Goal: Check status: Check status

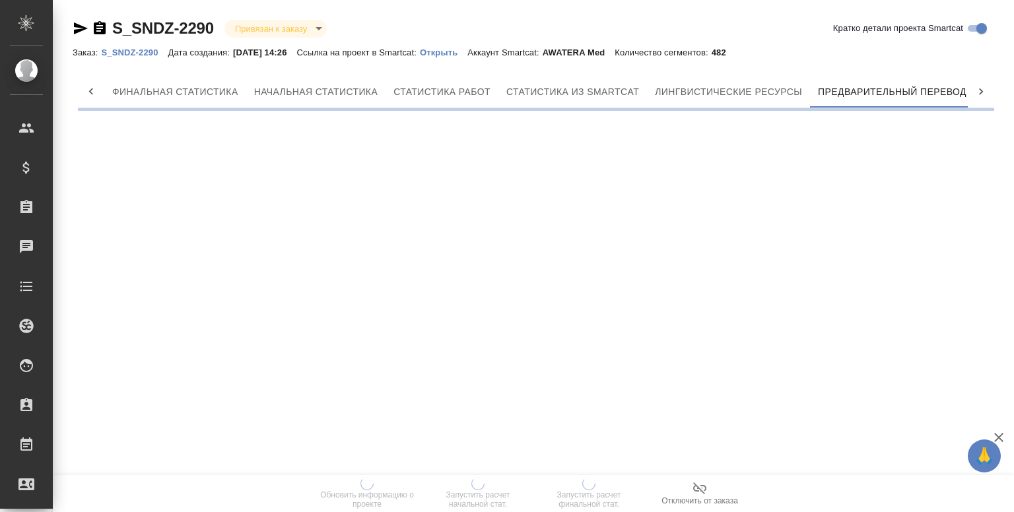
scroll to position [0, 6]
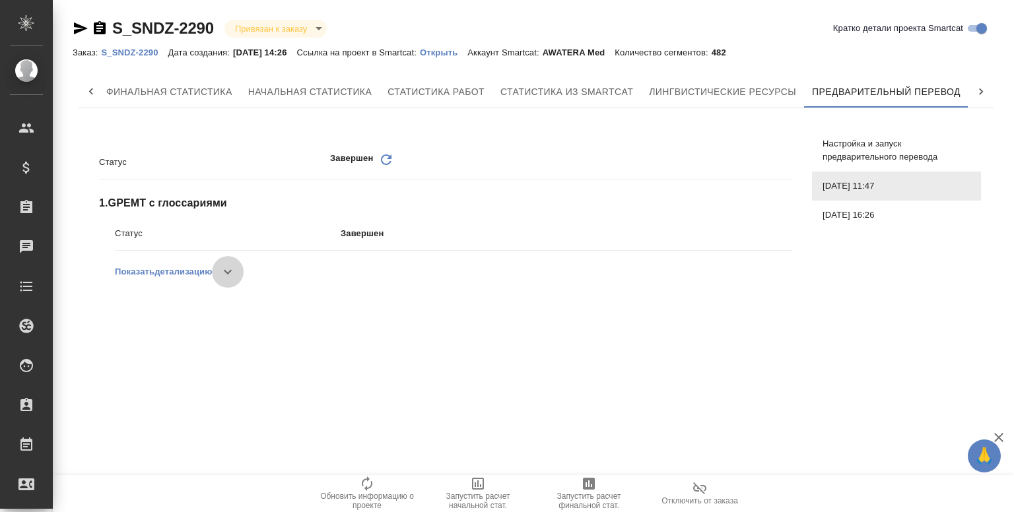
click at [224, 273] on icon "button" at bounding box center [228, 272] width 16 height 16
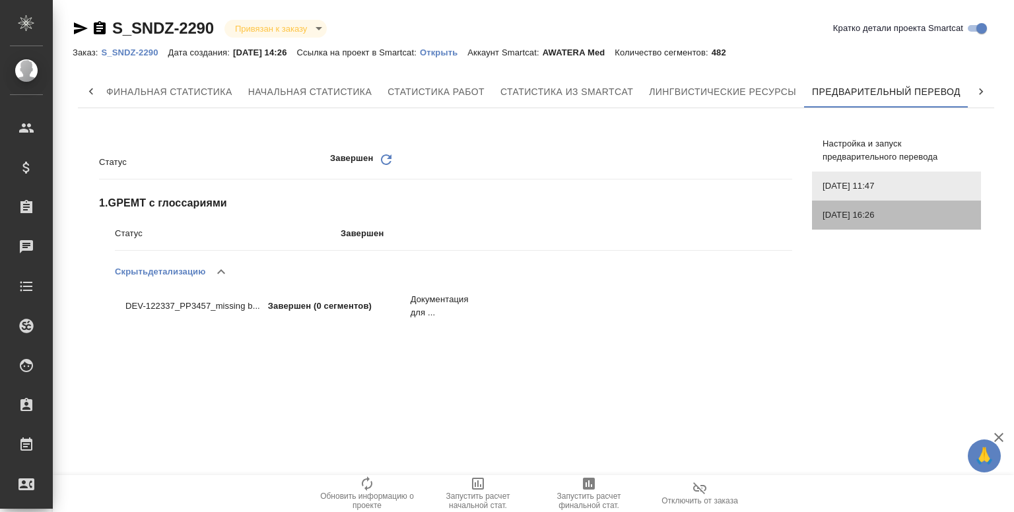
click at [867, 212] on span "[DATE] 16:26" at bounding box center [896, 215] width 148 height 13
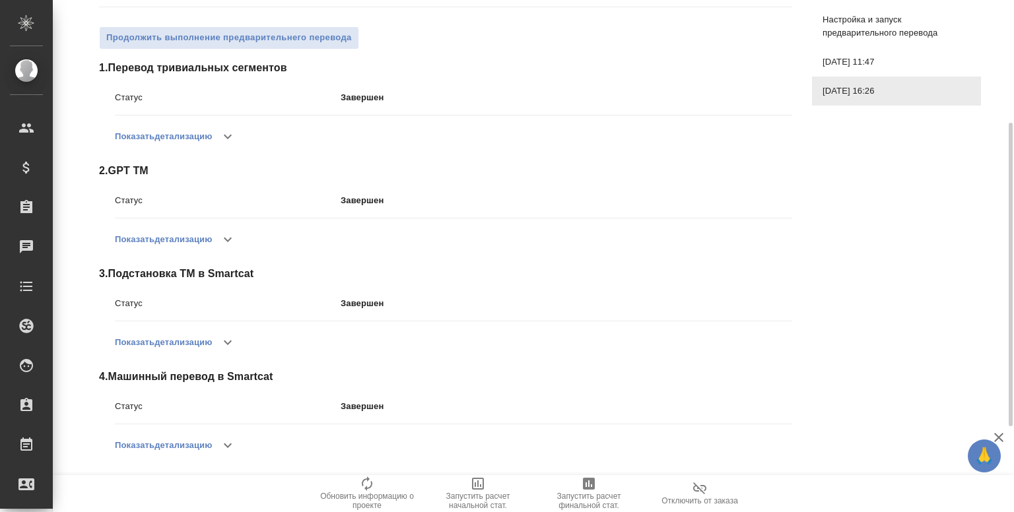
scroll to position [350, 0]
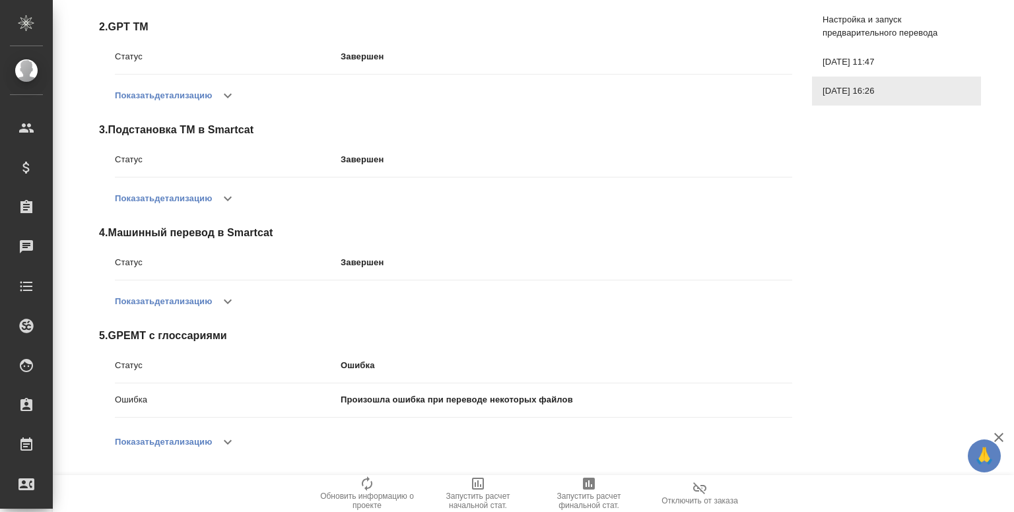
click at [256, 433] on div "Показать детализацию" at bounding box center [453, 442] width 677 height 32
click at [230, 445] on icon "button" at bounding box center [228, 442] width 16 height 16
click at [229, 445] on icon "button" at bounding box center [221, 442] width 16 height 16
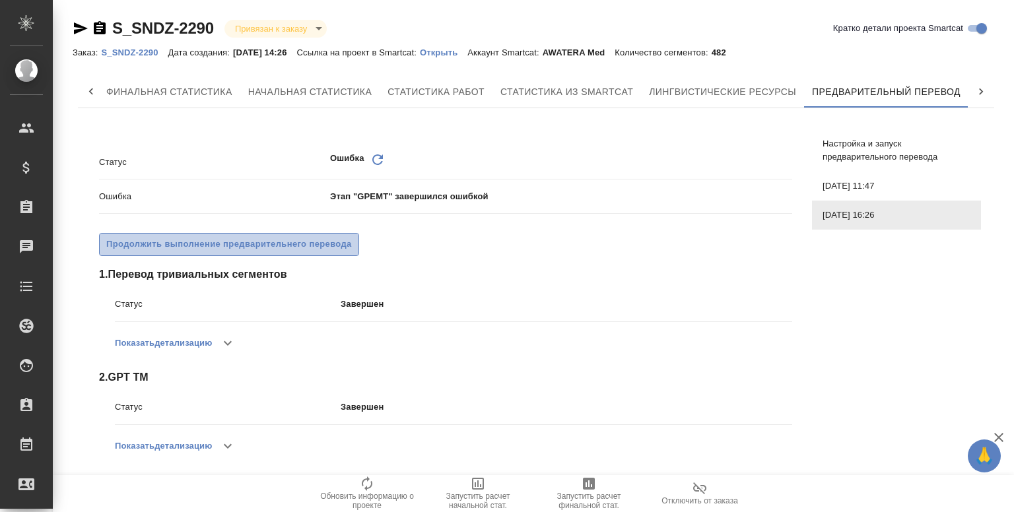
click at [158, 238] on span "Продолжить выполнение предварительнего перевода" at bounding box center [229, 244] width 246 height 15
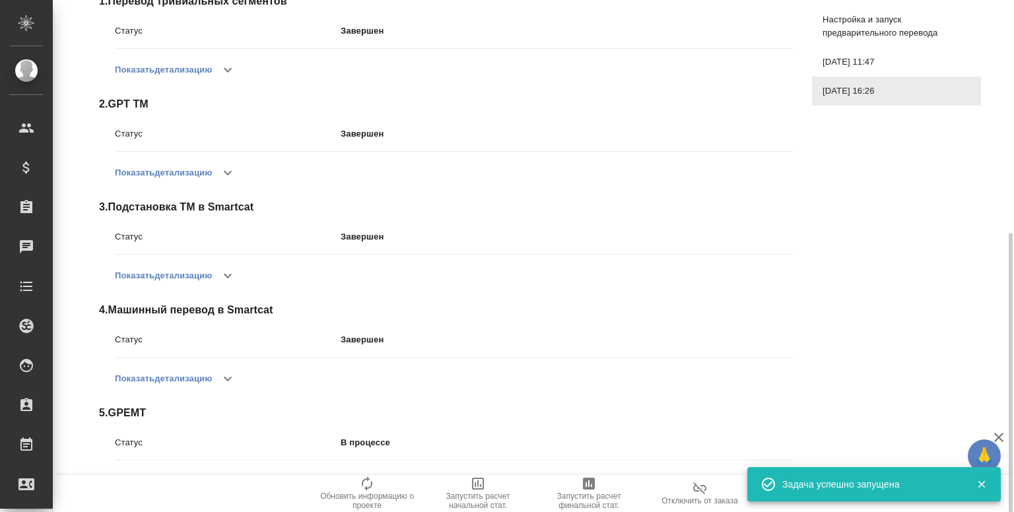
scroll to position [310, 0]
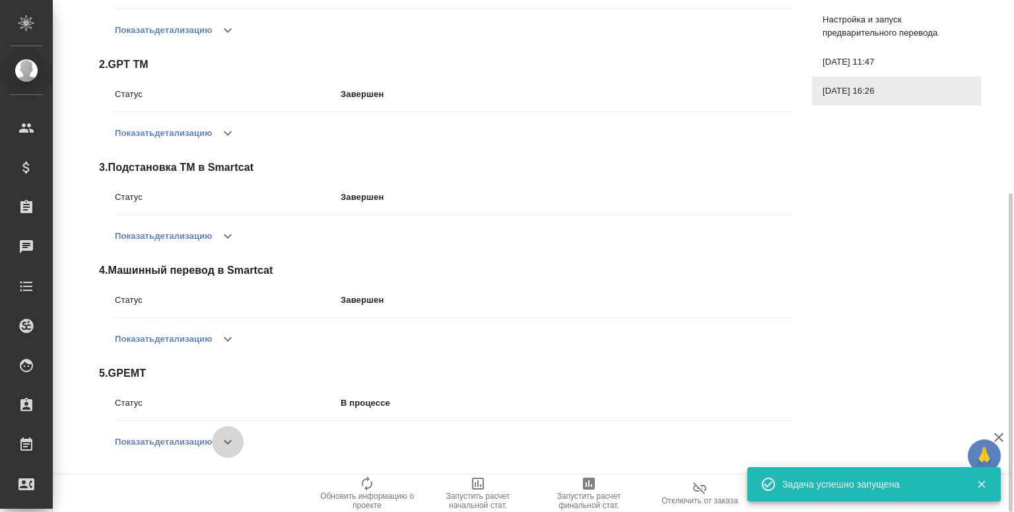
click at [232, 446] on icon "button" at bounding box center [228, 442] width 16 height 16
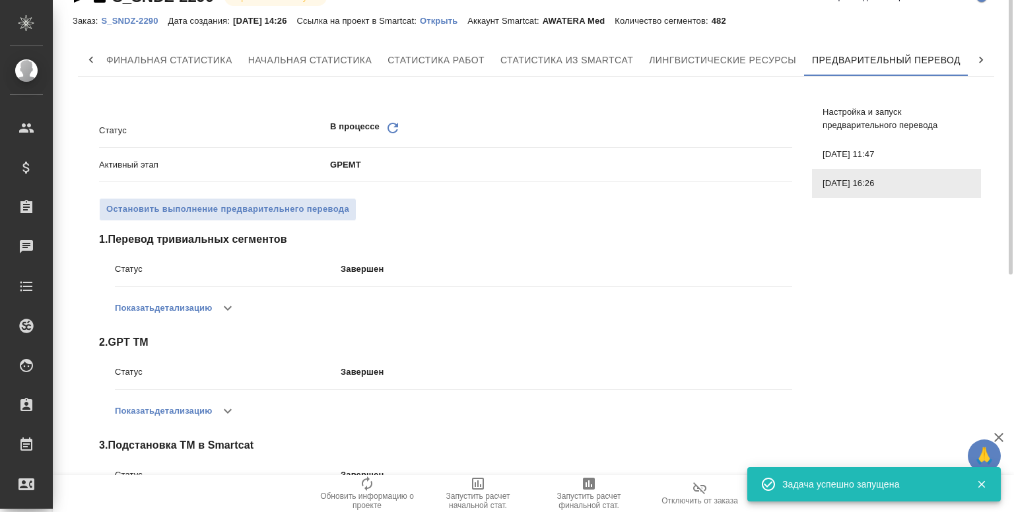
scroll to position [0, 0]
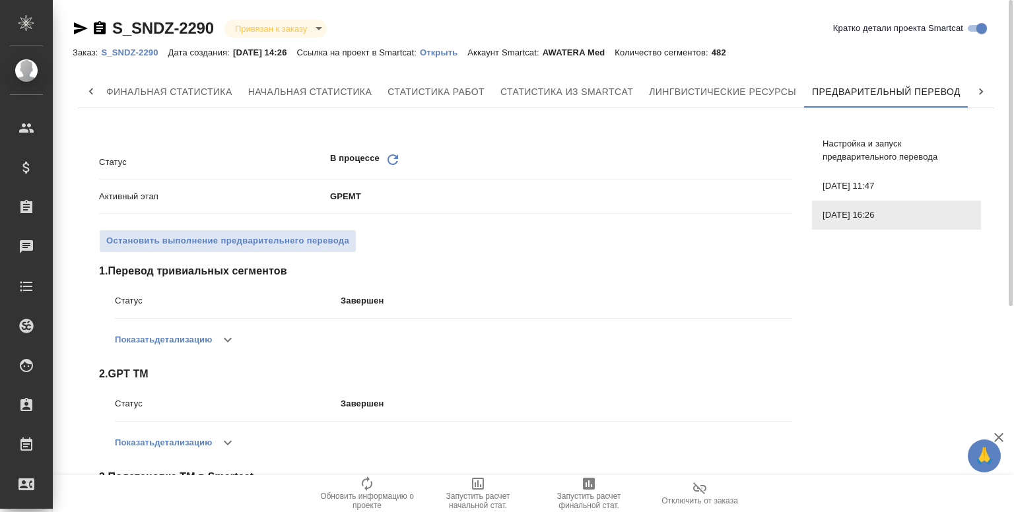
click at [400, 162] on icon "Обновить" at bounding box center [393, 160] width 16 height 16
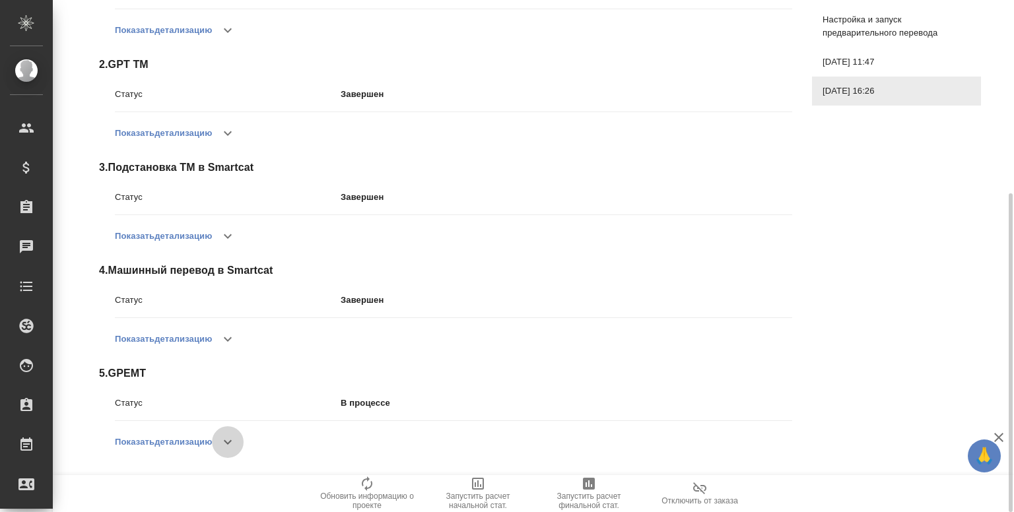
click at [233, 449] on icon "button" at bounding box center [228, 442] width 16 height 16
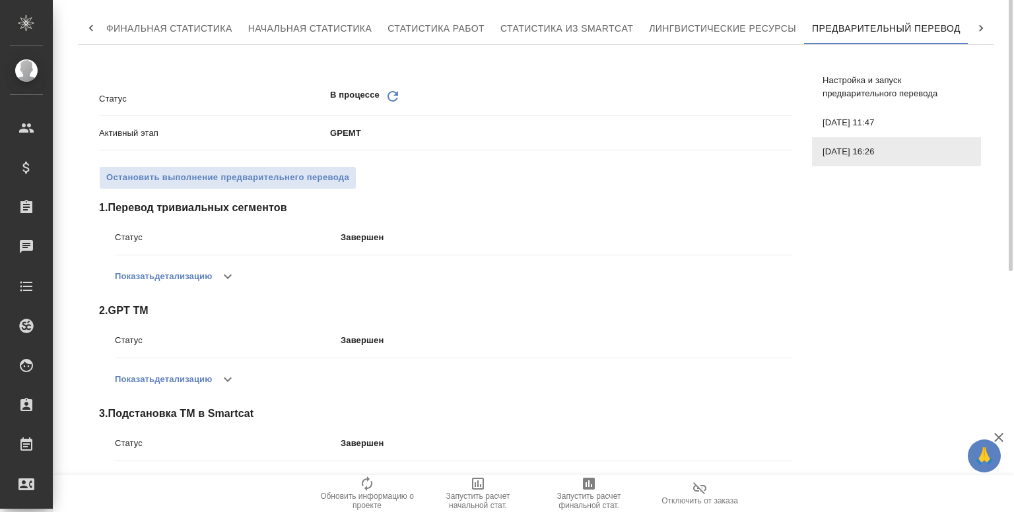
scroll to position [0, 0]
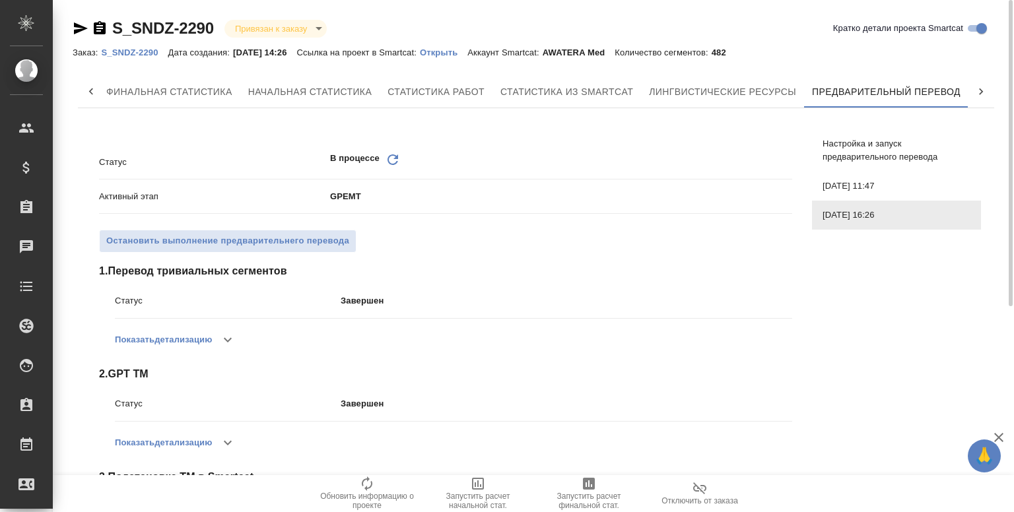
click at [391, 167] on div "Обновить" at bounding box center [393, 162] width 16 height 20
click at [395, 156] on icon at bounding box center [392, 159] width 11 height 11
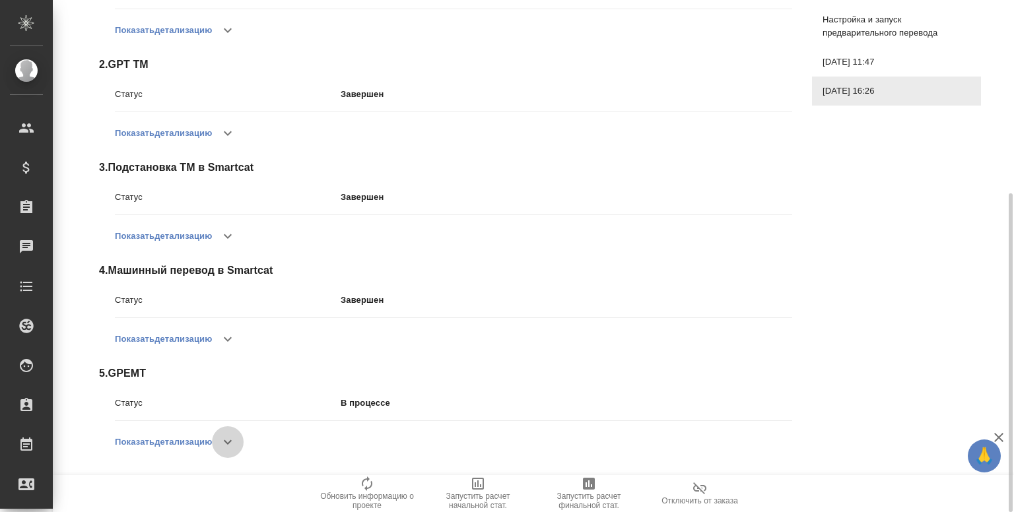
click at [221, 434] on button "button" at bounding box center [228, 442] width 32 height 32
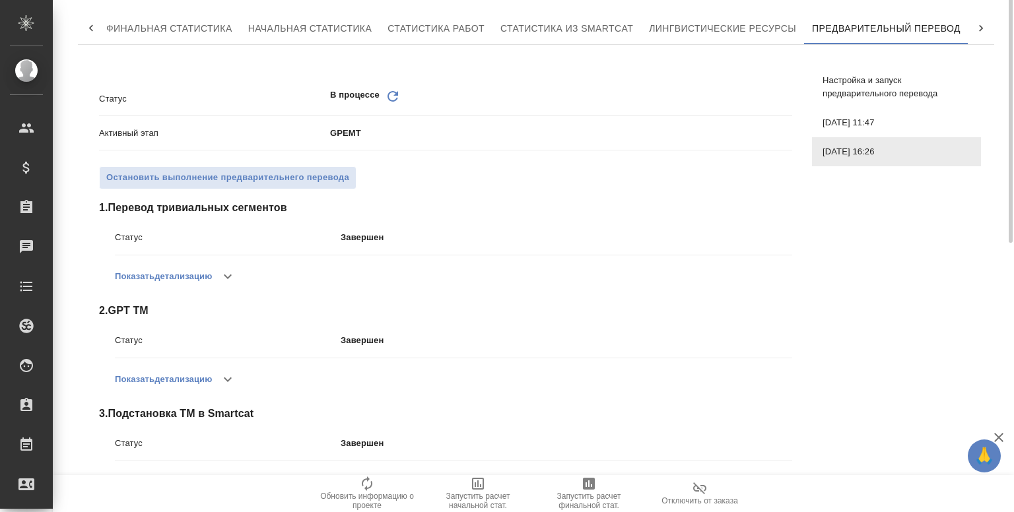
scroll to position [0, 0]
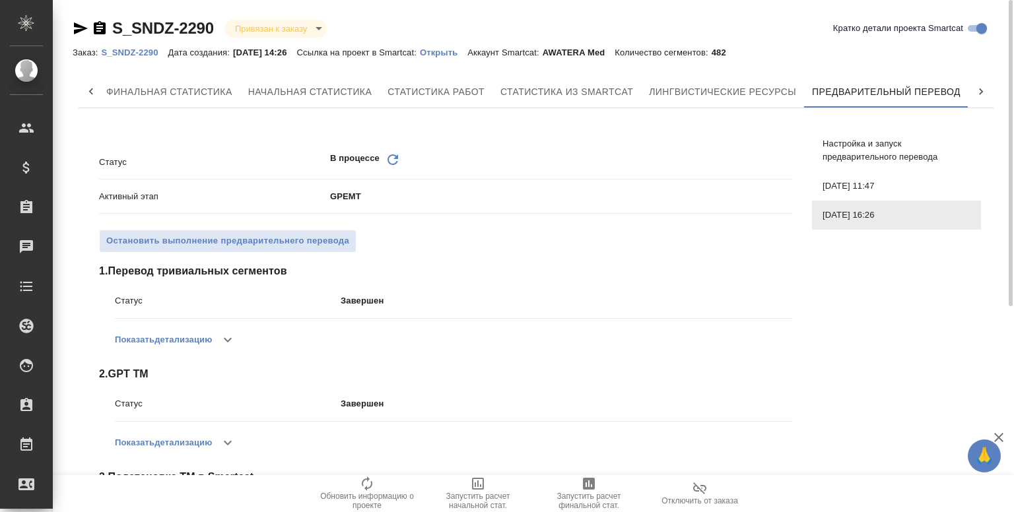
click at [388, 159] on icon at bounding box center [392, 159] width 11 height 11
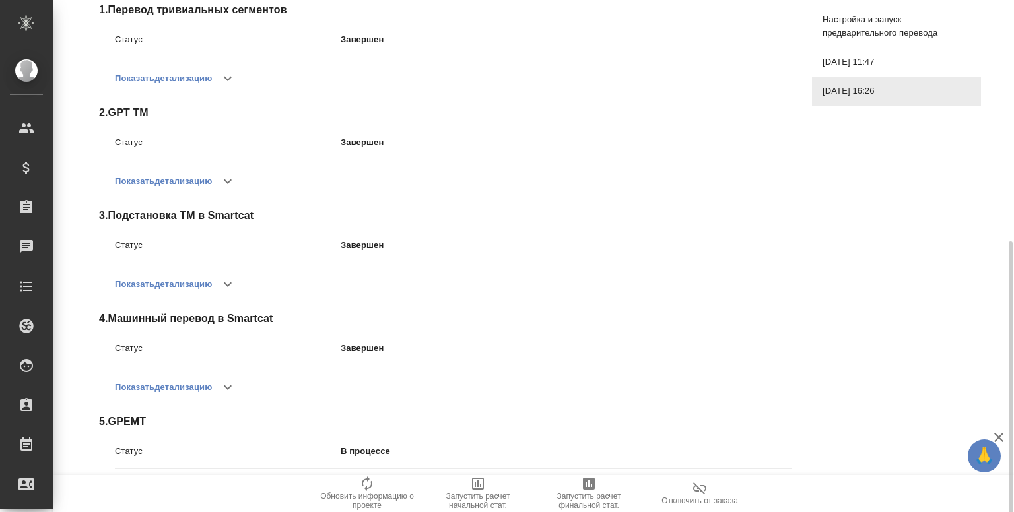
scroll to position [310, 0]
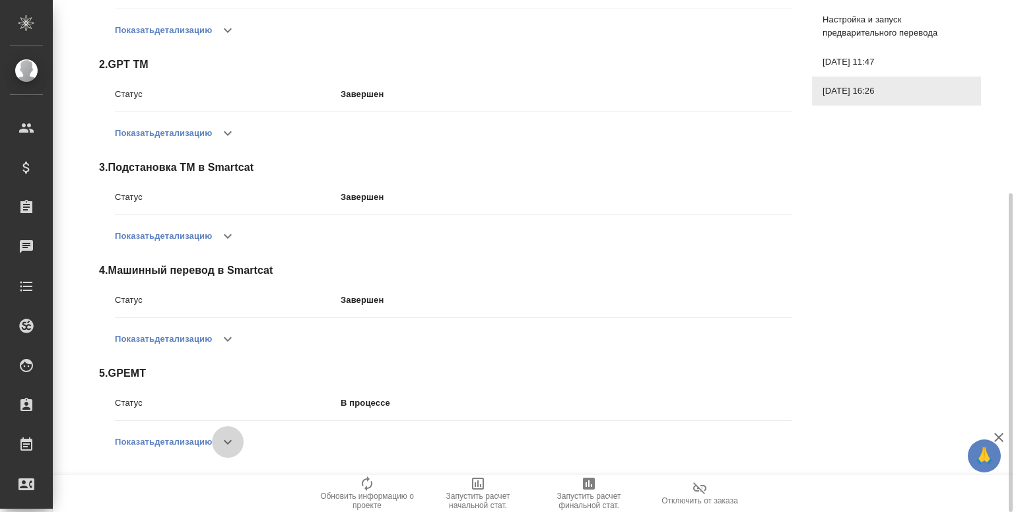
click at [226, 436] on icon "button" at bounding box center [228, 442] width 16 height 16
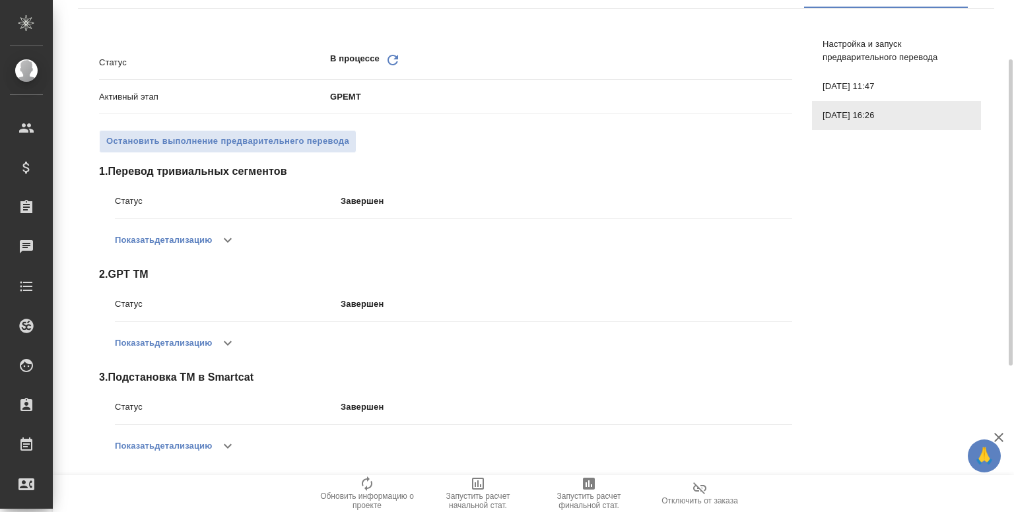
scroll to position [0, 0]
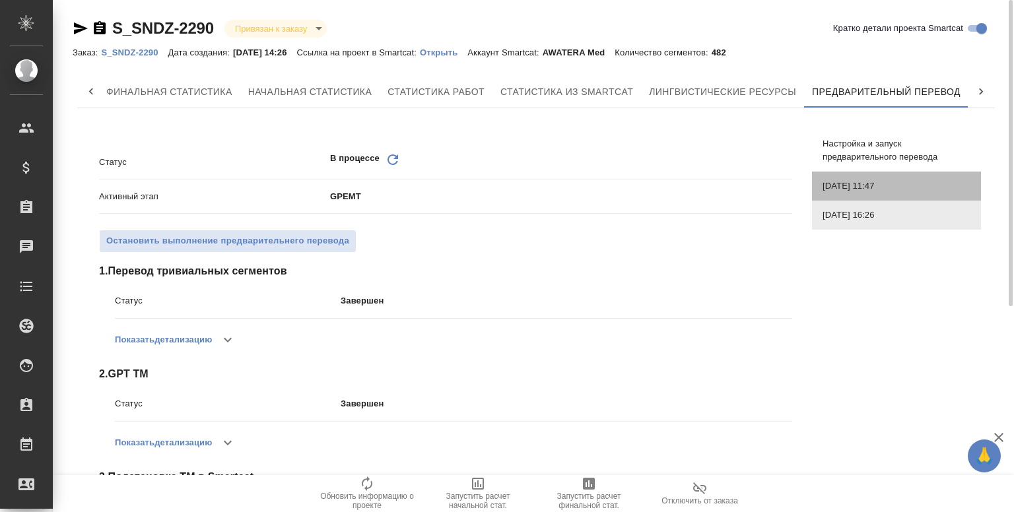
click at [849, 183] on span "[DATE] 11:47" at bounding box center [896, 186] width 148 height 13
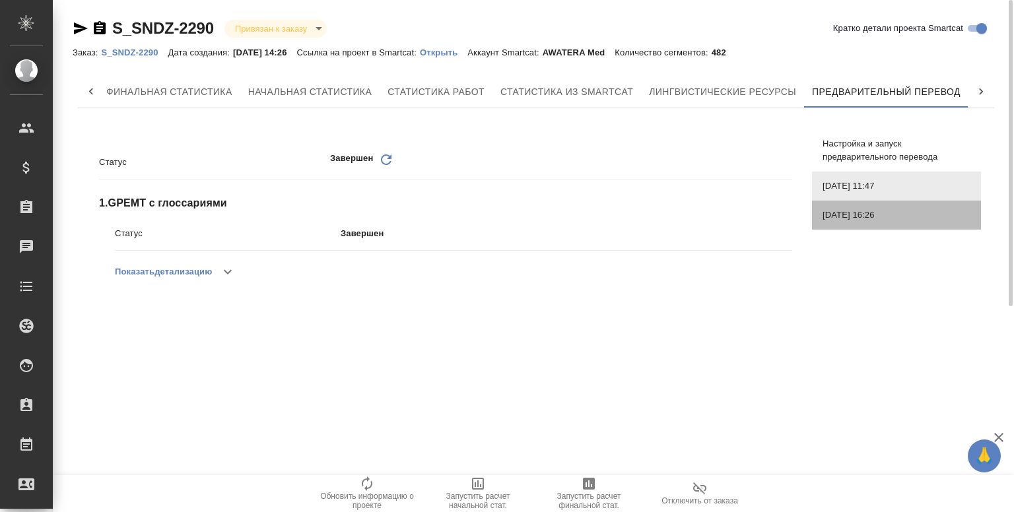
click at [845, 204] on div "[DATE] 16:26" at bounding box center [896, 215] width 169 height 29
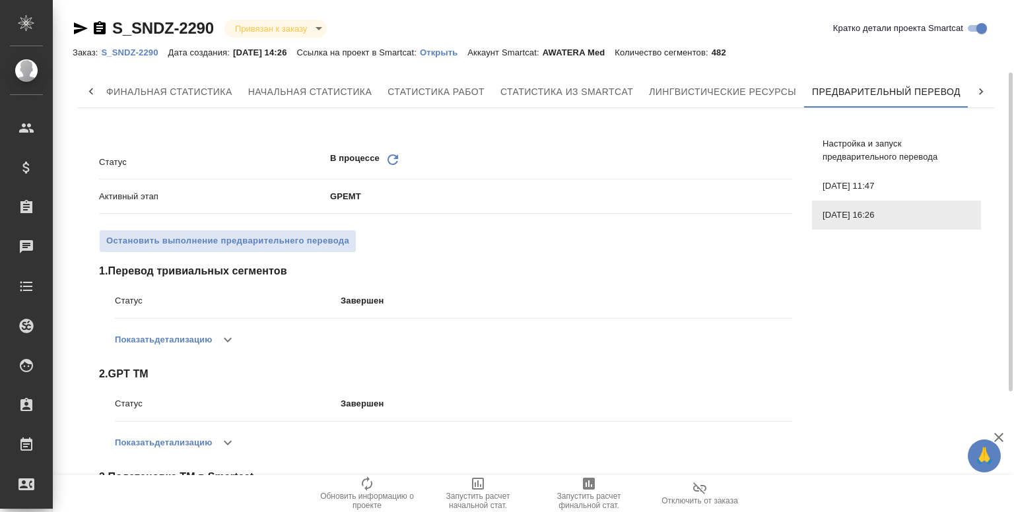
scroll to position [310, 0]
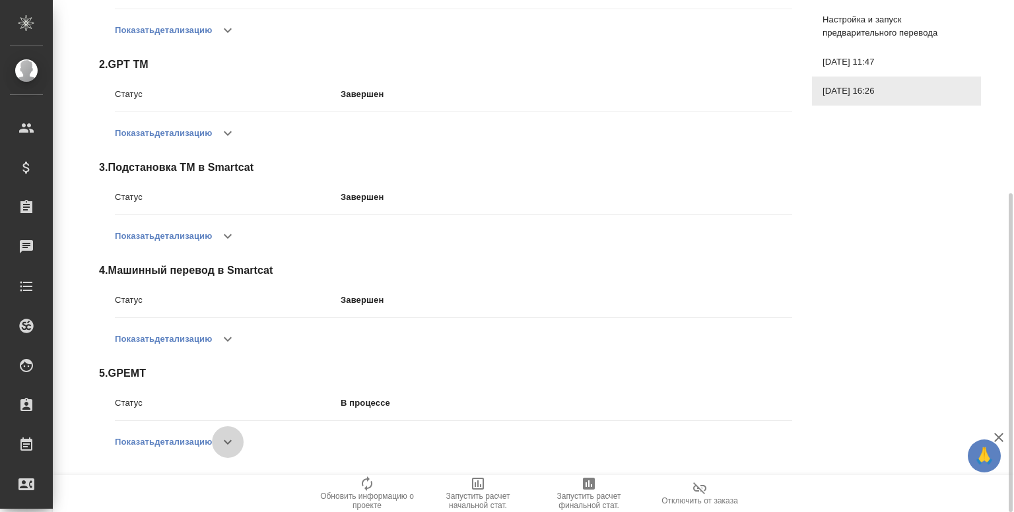
click at [227, 442] on icon "button" at bounding box center [228, 442] width 16 height 16
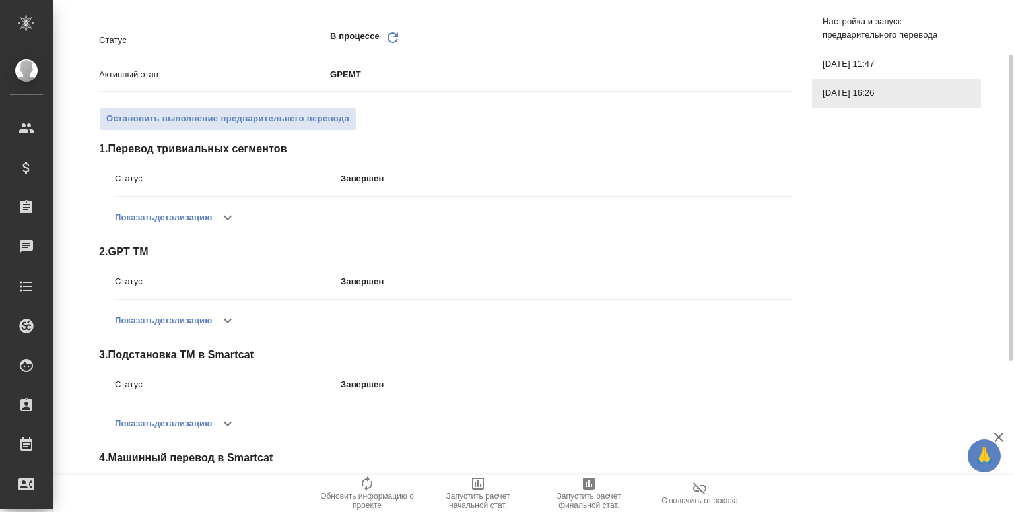
scroll to position [110, 0]
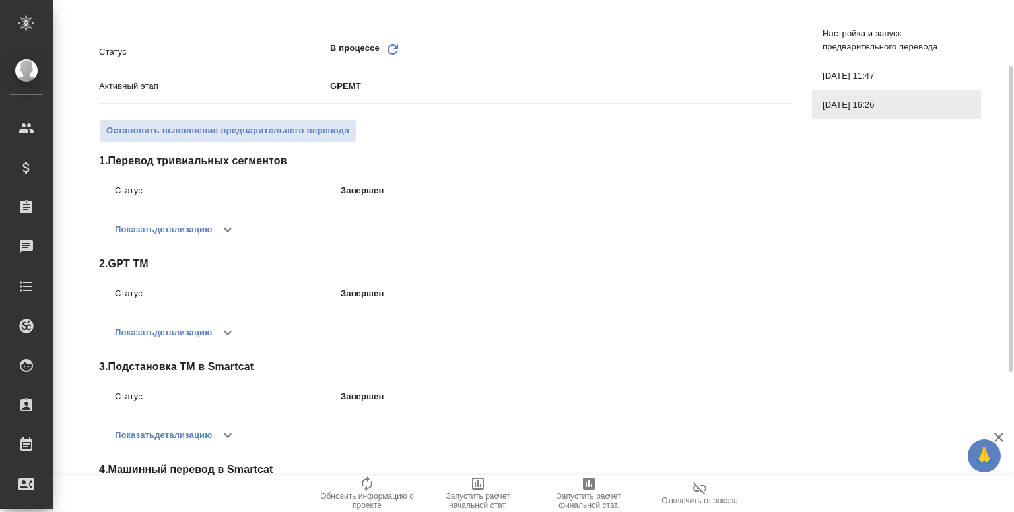
click at [395, 46] on icon at bounding box center [392, 49] width 11 height 11
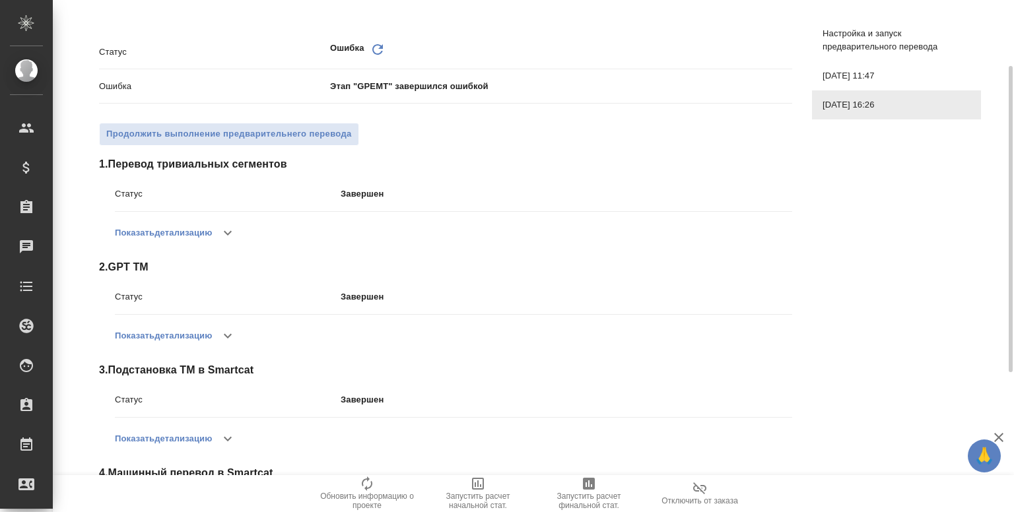
scroll to position [350, 0]
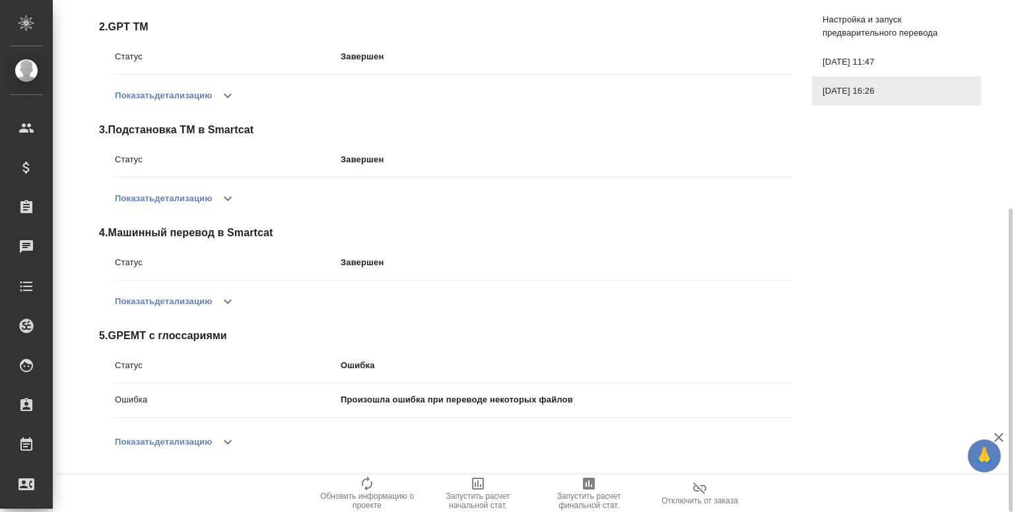
click at [253, 451] on div "Показать детализацию" at bounding box center [453, 442] width 677 height 32
click at [234, 439] on icon "button" at bounding box center [228, 442] width 16 height 16
